Goal: Transaction & Acquisition: Purchase product/service

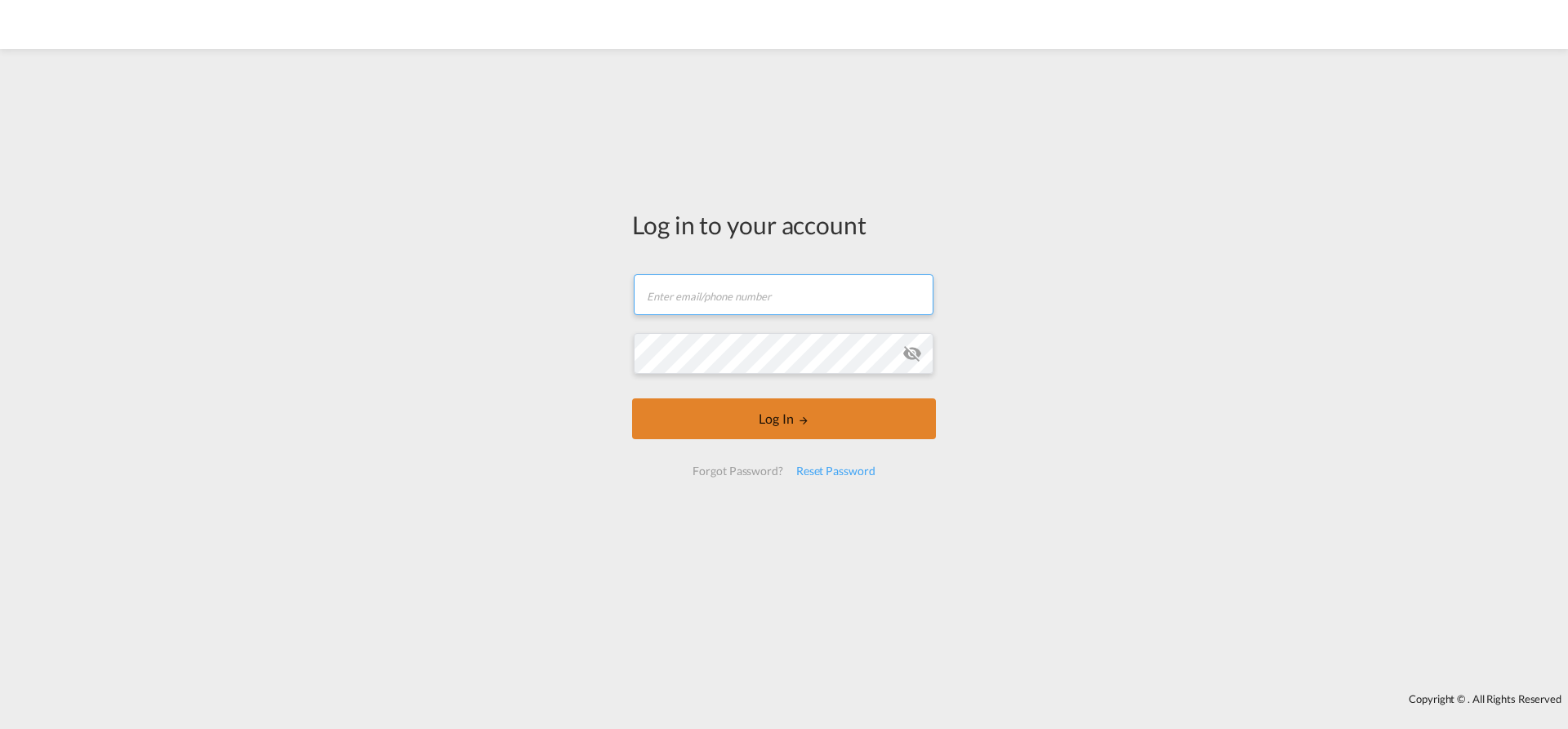
type input "[EMAIL_ADDRESS][PERSON_NAME][DOMAIN_NAME]"
click at [813, 433] on button "Log In" at bounding box center [784, 419] width 304 height 41
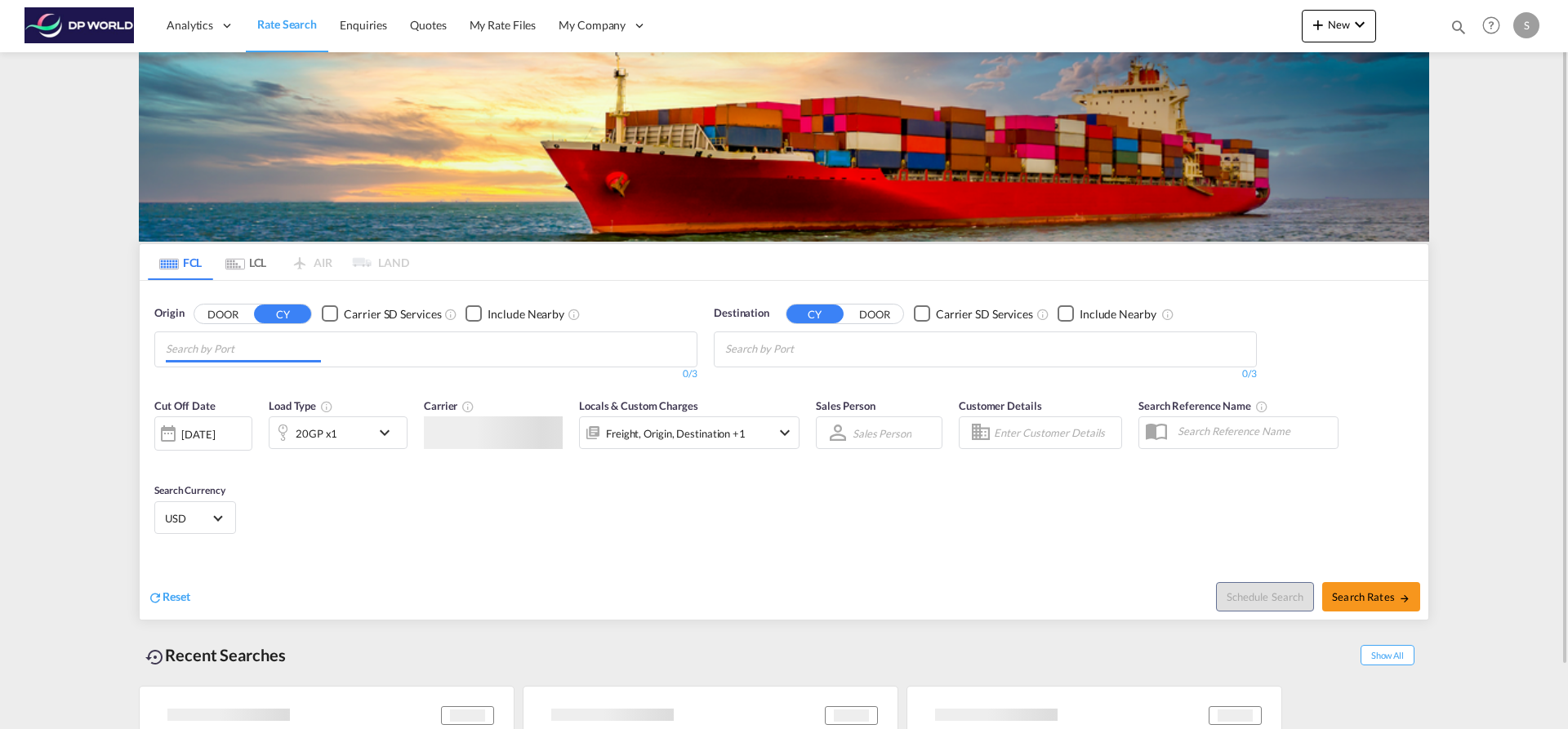
click at [373, 352] on md-chips at bounding box center [426, 350] width 542 height 34
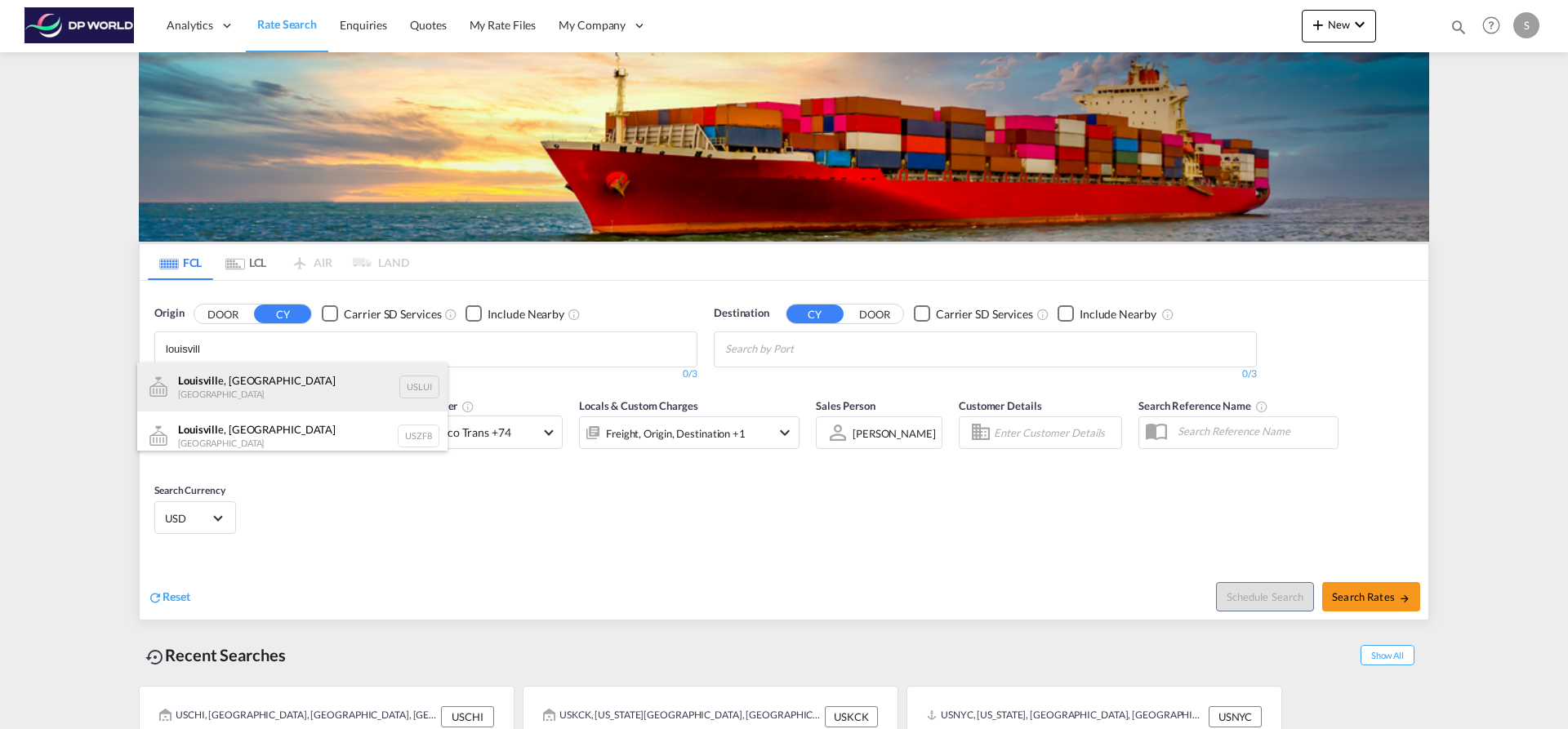
type input "louisvill"
click at [337, 392] on div "Louisvill e, KY United States USLUI" at bounding box center [292, 386] width 310 height 49
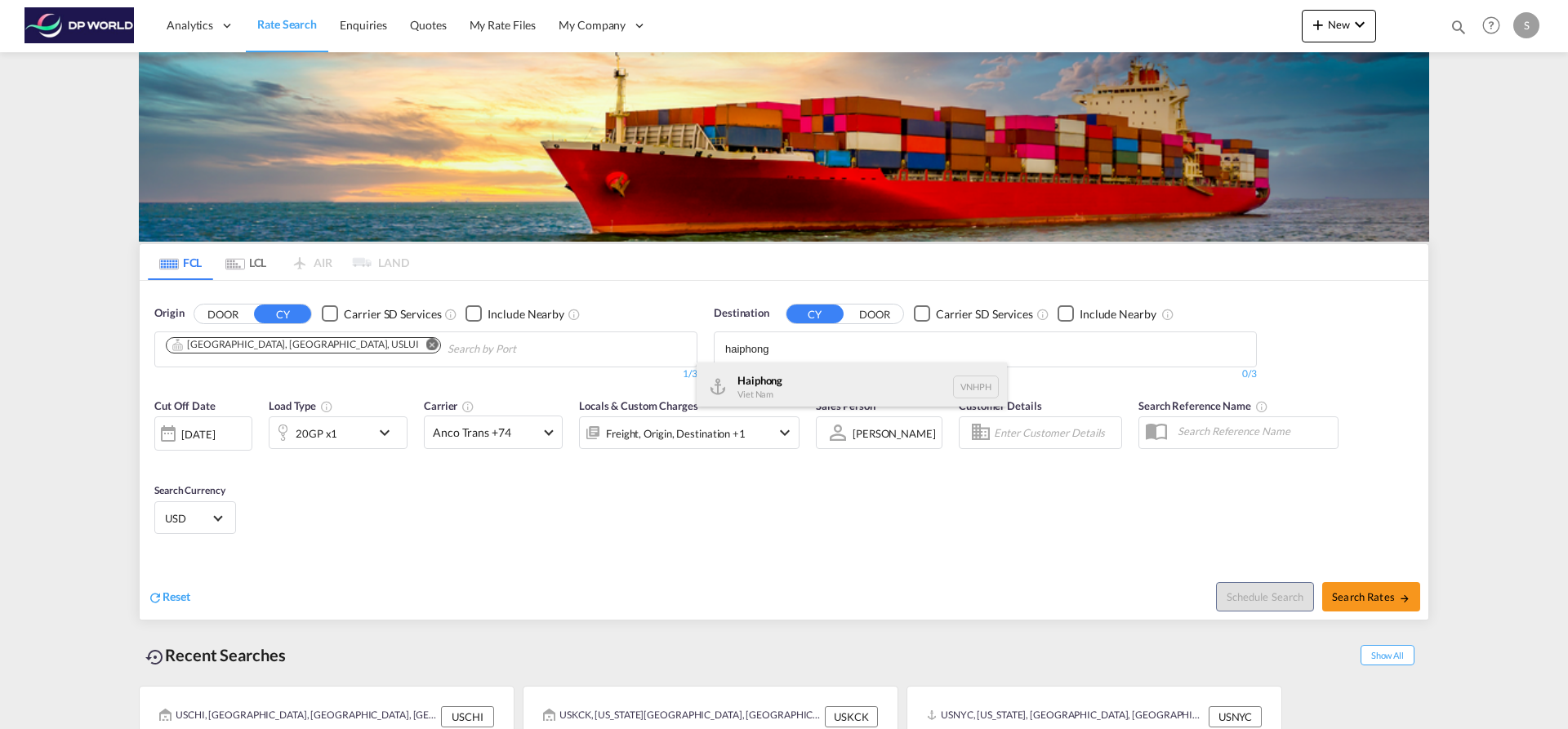
type input "haiphong"
click at [829, 376] on div "Haiphong Viet Nam VNHPH" at bounding box center [852, 386] width 310 height 49
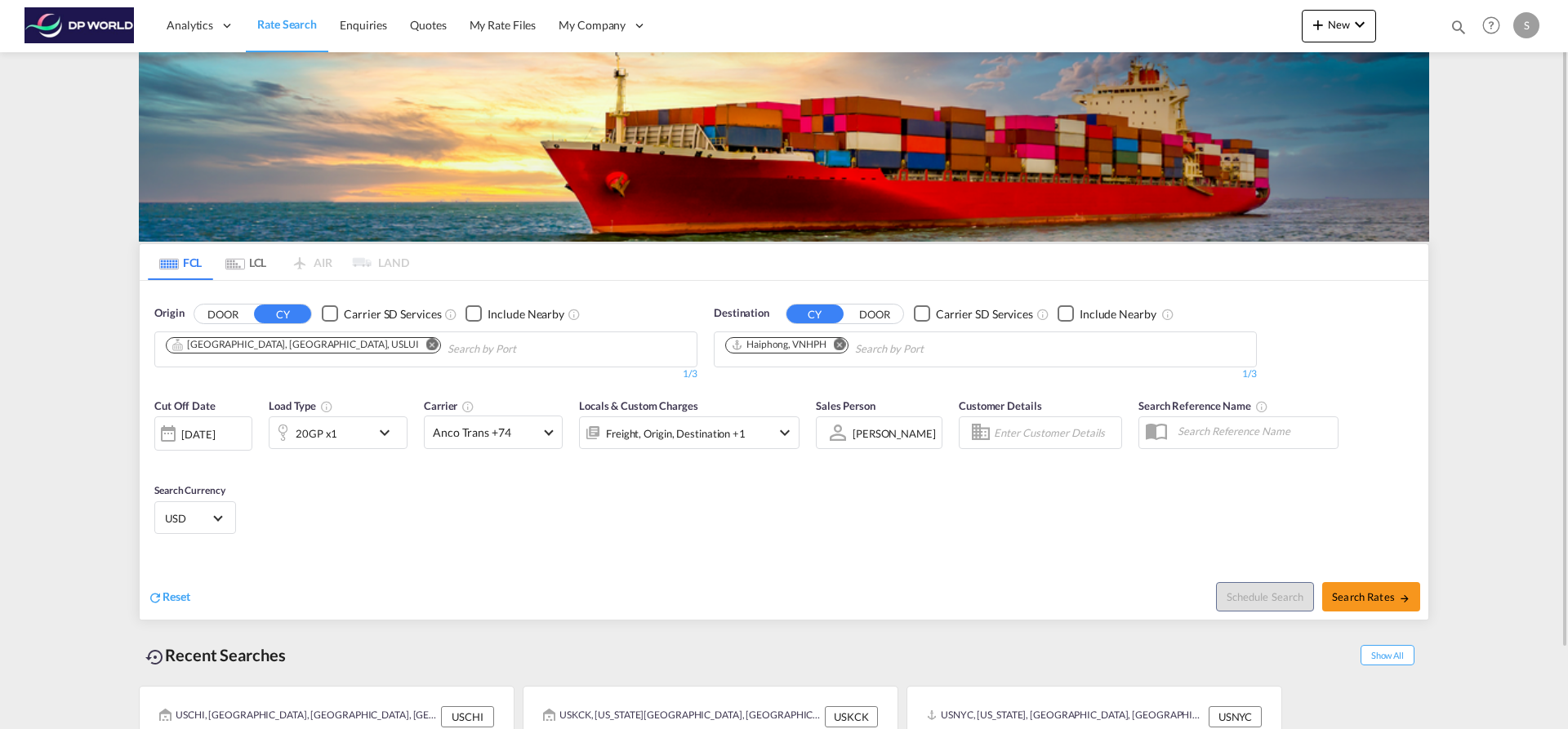
click at [385, 436] on md-icon "icon-chevron-down" at bounding box center [389, 433] width 27 height 20
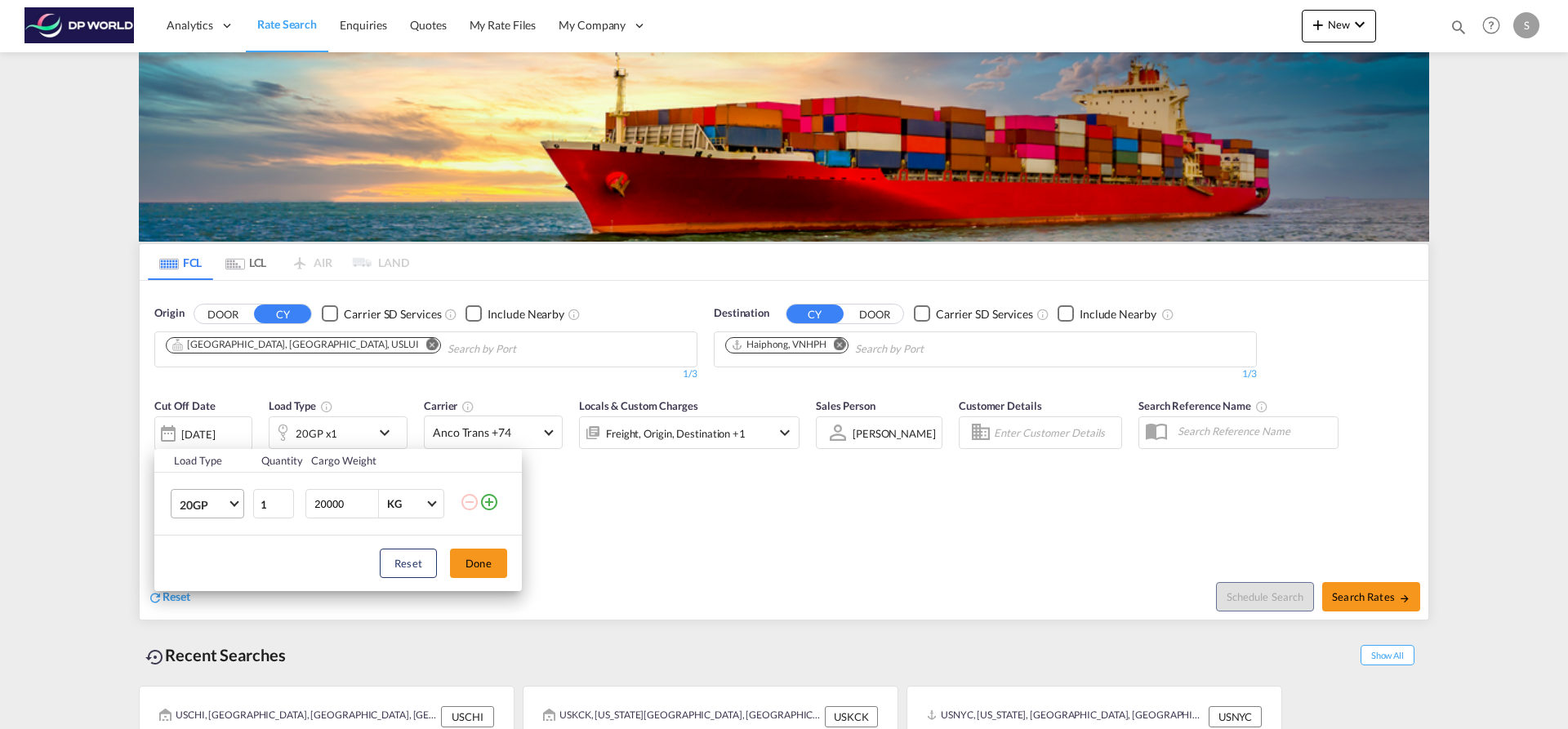
click at [227, 502] on md-select-value "20GP" at bounding box center [211, 504] width 65 height 27
click at [232, 585] on md-option "40HC" at bounding box center [222, 583] width 111 height 39
click at [483, 569] on button "Done" at bounding box center [478, 564] width 57 height 29
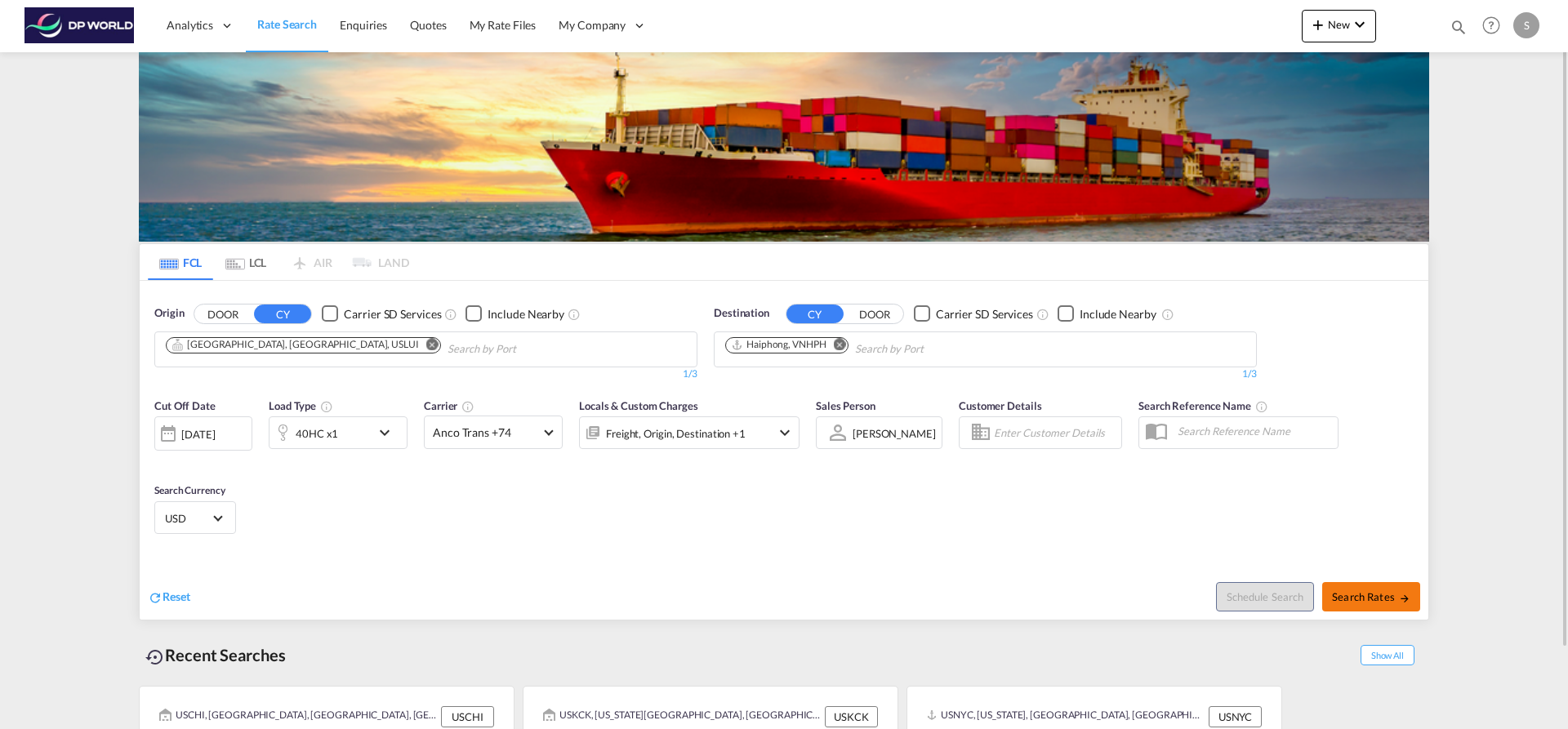
click at [1382, 603] on span "Search Rates" at bounding box center [1372, 596] width 79 height 13
type input "USLUI to VNHPH / [DATE]"
